Goal: Information Seeking & Learning: Learn about a topic

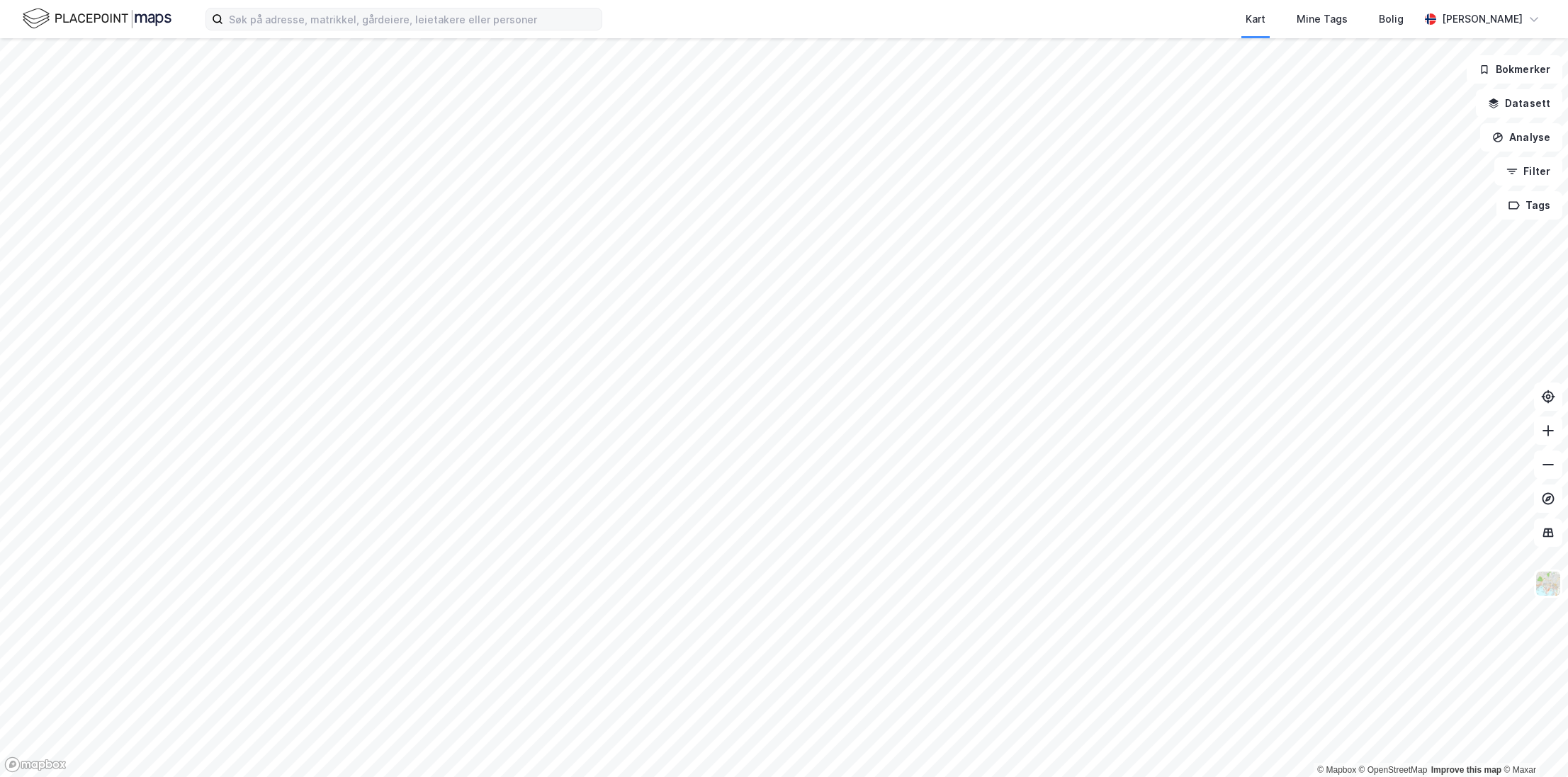
click at [345, 8] on label at bounding box center [403, 19] width 397 height 23
click at [345, 9] on input at bounding box center [412, 19] width 378 height 22
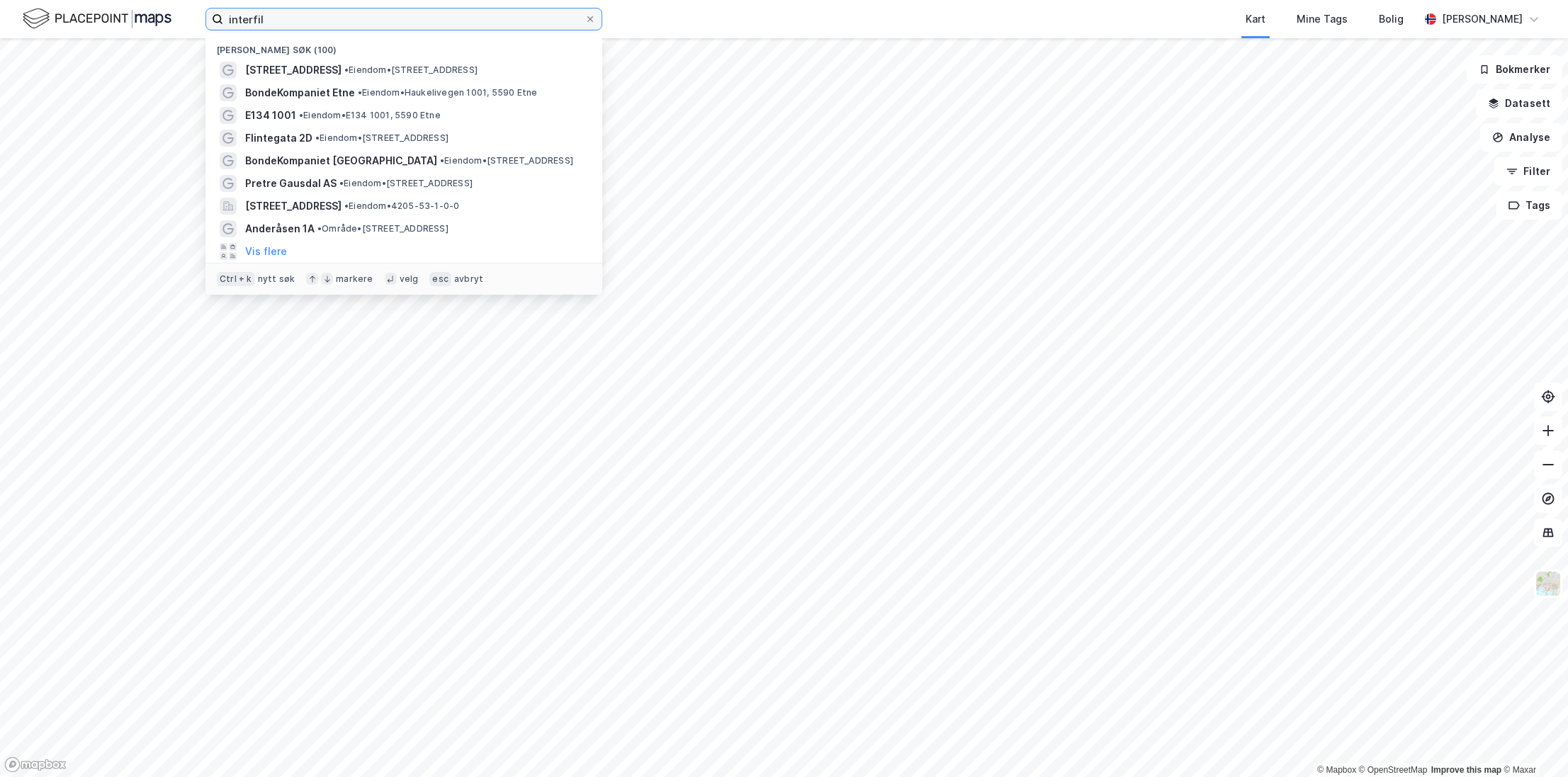
type input "interfil"
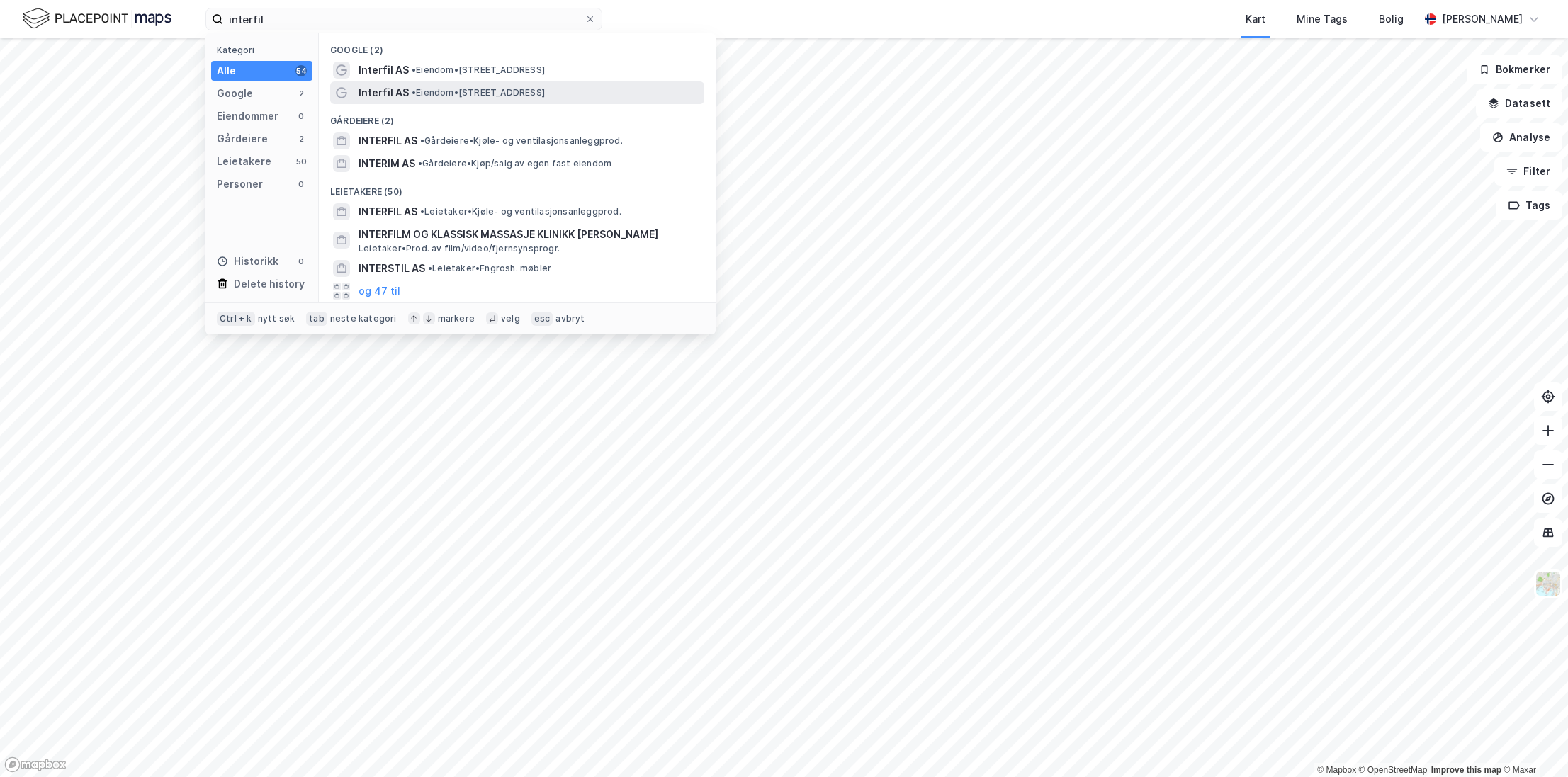
click at [489, 96] on span "• Eiendom • [STREET_ADDRESS]" at bounding box center [479, 93] width 133 height 11
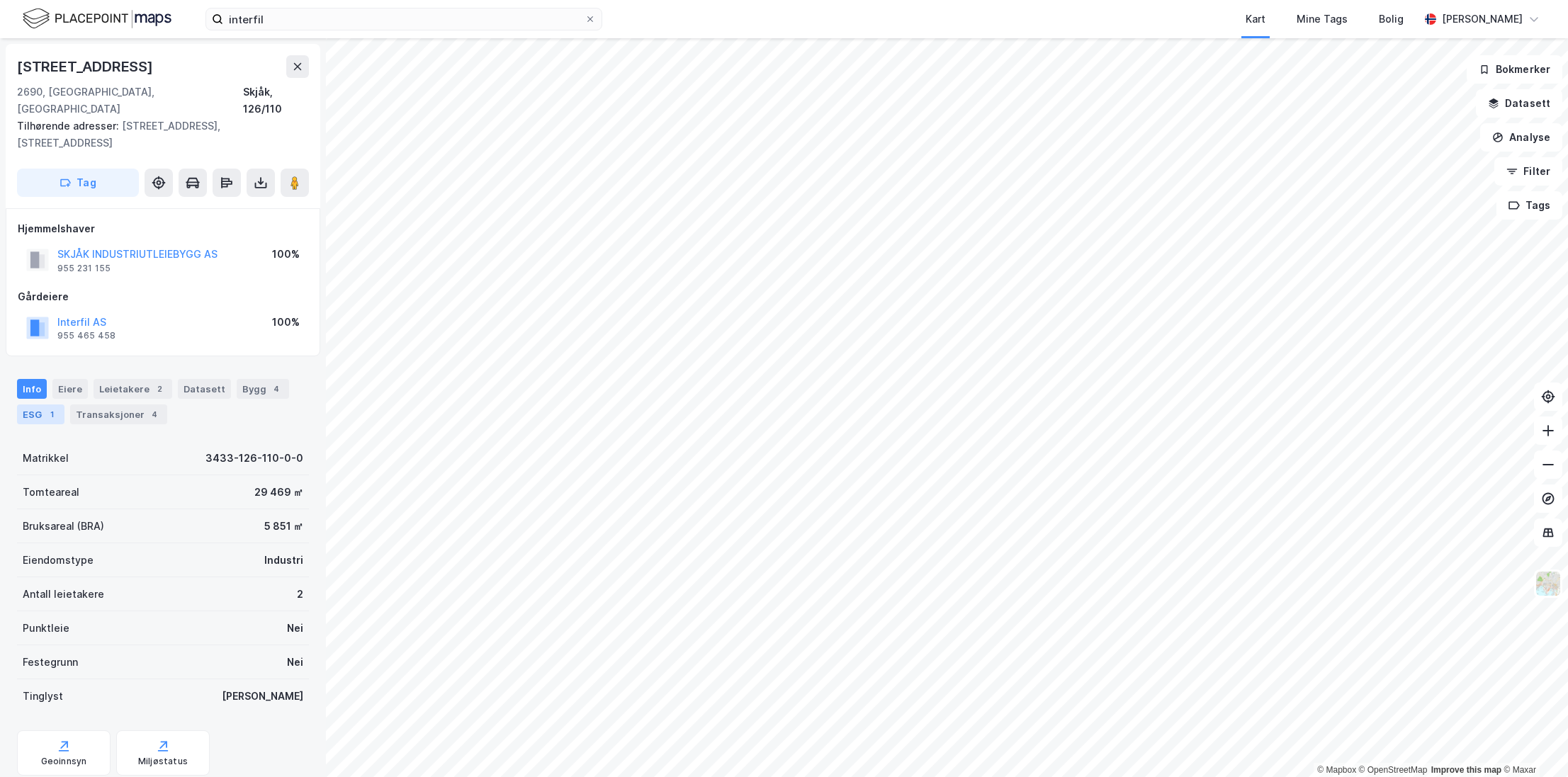
click at [39, 405] on div "ESG 1" at bounding box center [41, 415] width 47 height 20
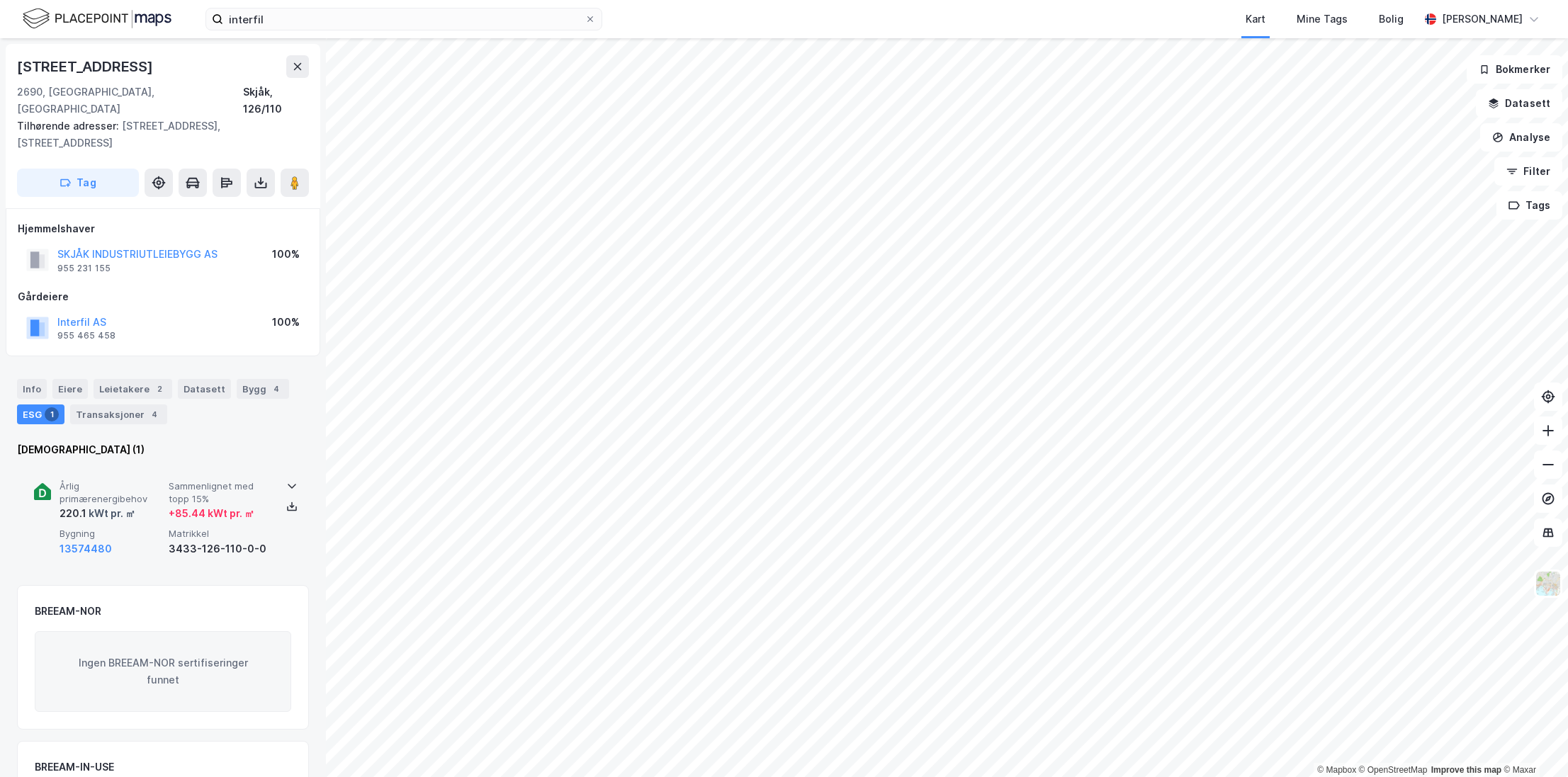
click at [141, 505] on div "220.1 kWt pr. ㎡" at bounding box center [111, 514] width 103 height 17
